Goal: Task Accomplishment & Management: Use online tool/utility

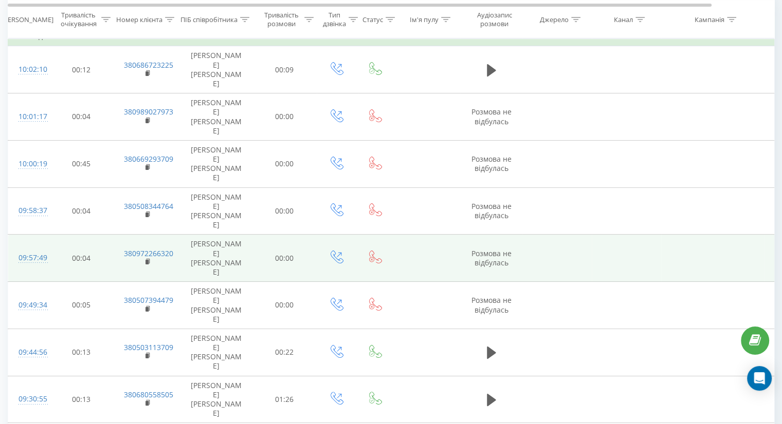
scroll to position [308, 0]
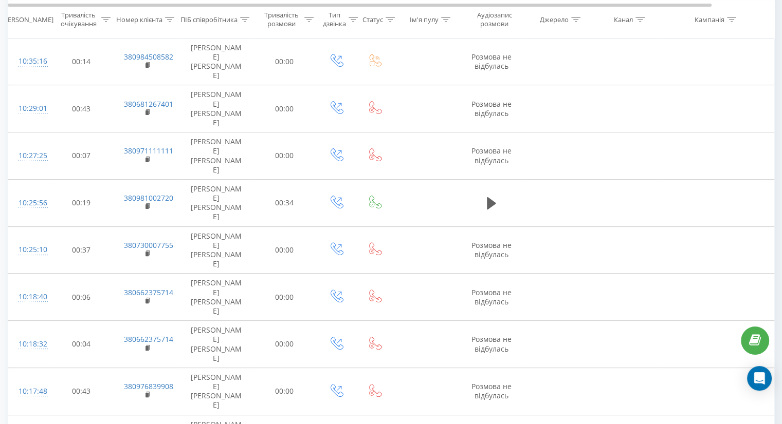
scroll to position [512, 0]
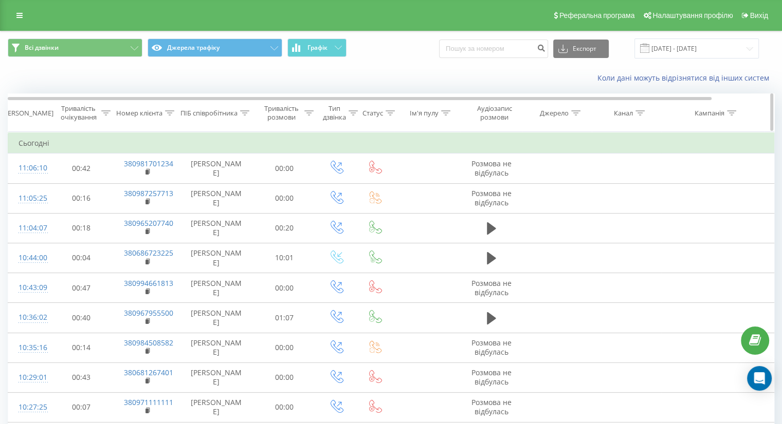
click at [279, 113] on div "Тривалість розмови" at bounding box center [281, 112] width 41 height 17
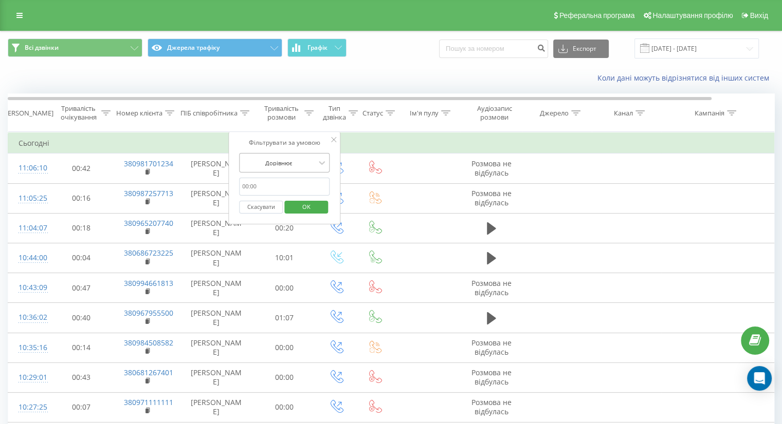
click at [291, 156] on div "Дорівнює" at bounding box center [278, 162] width 75 height 15
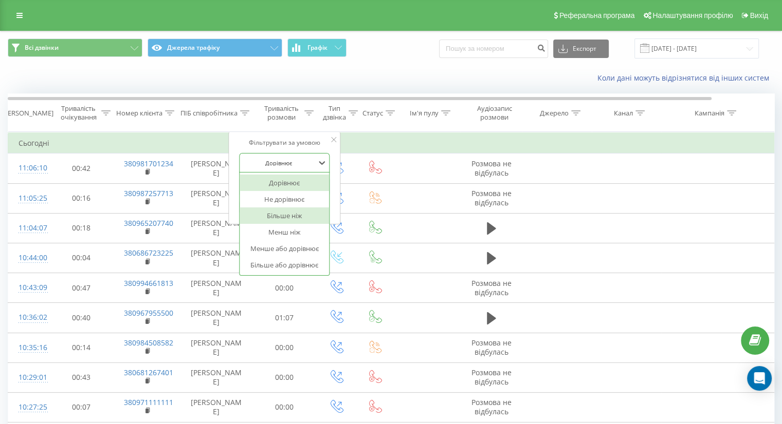
click at [288, 212] on div "Більше ніж" at bounding box center [283, 216] width 89 height 16
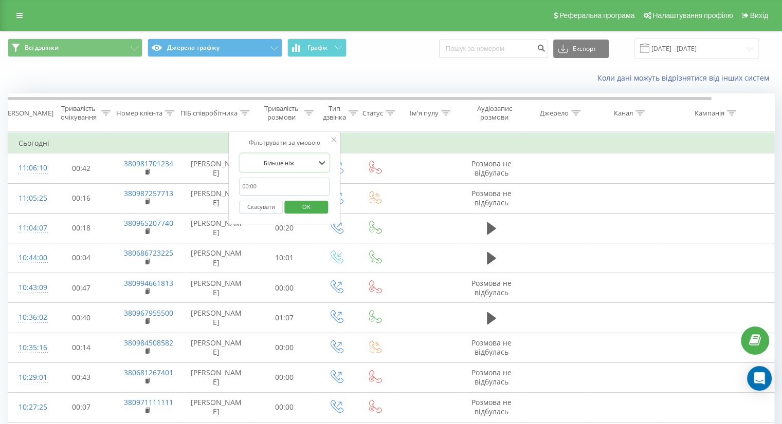
click at [289, 184] on input "text" at bounding box center [284, 187] width 90 height 18
type input "59"
click at [301, 202] on span "OK" at bounding box center [306, 207] width 29 height 16
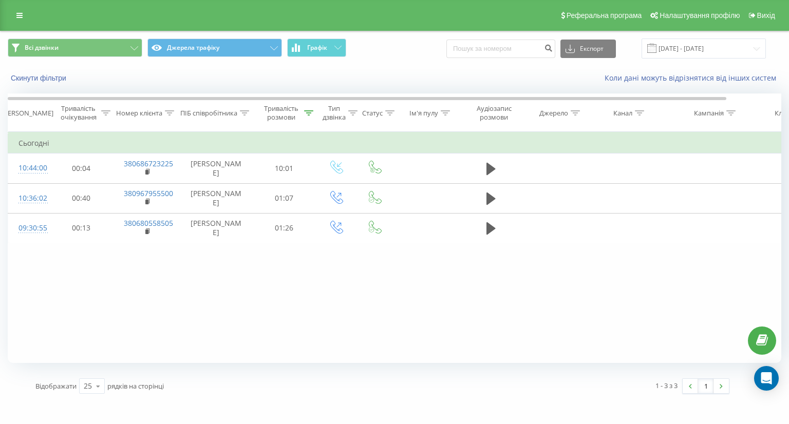
click at [298, 302] on div "Фільтрувати за умовою Дорівнює Скасувати OK Фільтрувати за умовою Містить Скасу…" at bounding box center [395, 247] width 774 height 231
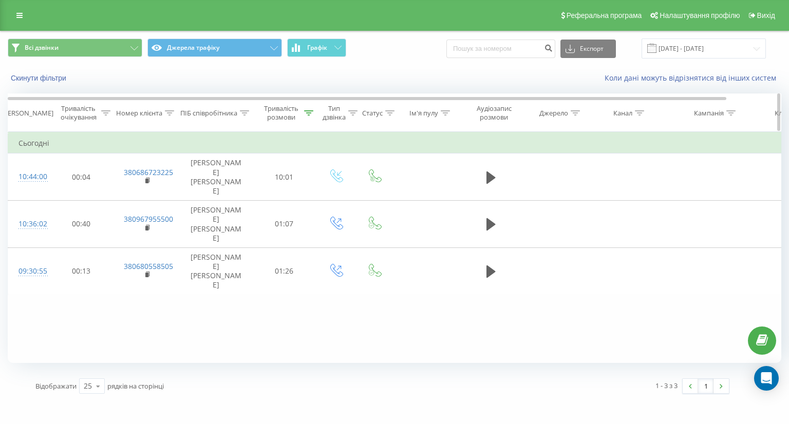
click at [291, 116] on div "Тривалість розмови" at bounding box center [281, 112] width 41 height 17
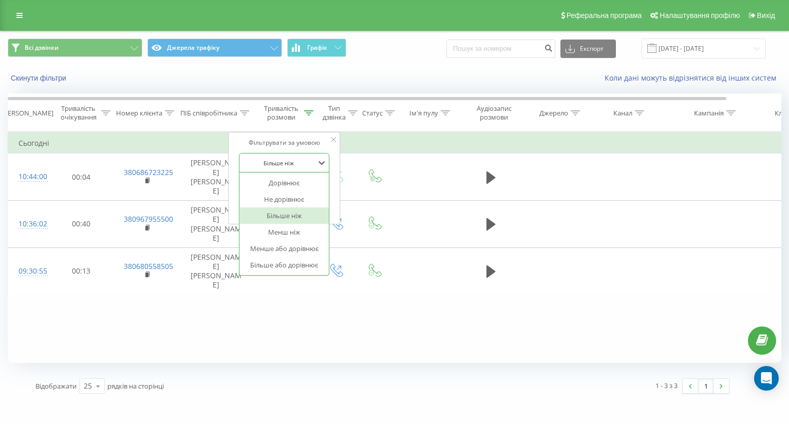
drag, startPoint x: 282, startPoint y: 157, endPoint x: 284, endPoint y: 165, distance: 7.9
click at [282, 158] on div at bounding box center [278, 163] width 73 height 10
click at [285, 181] on div "Дорівнює" at bounding box center [283, 183] width 89 height 16
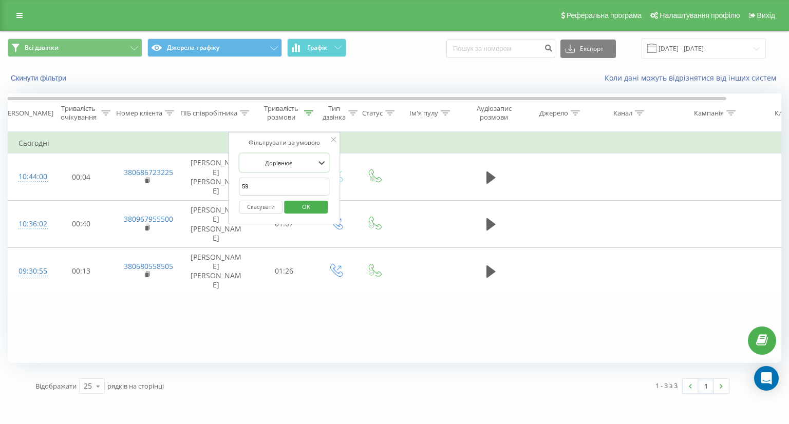
click at [288, 183] on input "59" at bounding box center [284, 187] width 90 height 18
click at [303, 207] on span "OK" at bounding box center [306, 207] width 29 height 16
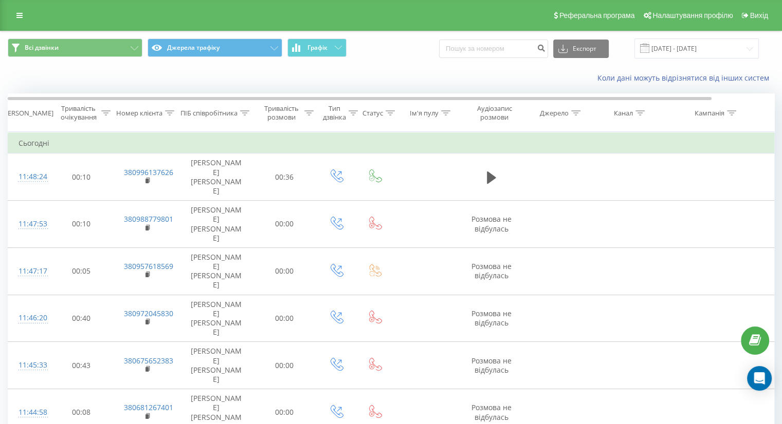
click at [426, 78] on div "Коли дані можуть відрізнятися вiд інших систем" at bounding box center [537, 78] width 488 height 10
